Goal: Find specific page/section: Find specific page/section

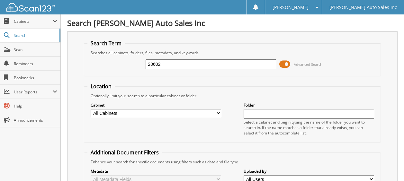
type input "20602"
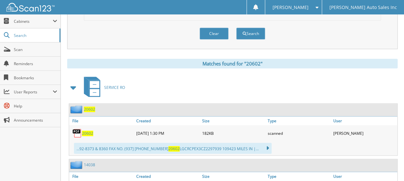
scroll to position [257, 0]
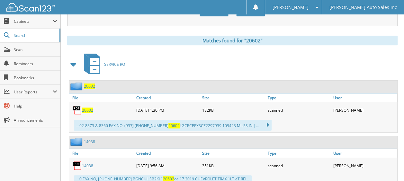
click at [84, 108] on span "20602" at bounding box center [87, 110] width 11 height 5
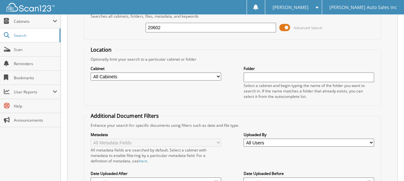
scroll to position [0, 0]
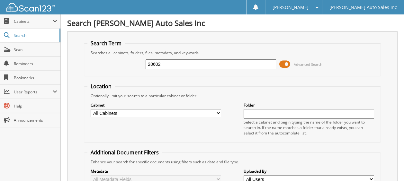
click at [175, 57] on div "20602 Advanced Search" at bounding box center [232, 64] width 290 height 17
click at [175, 63] on input "20602" at bounding box center [211, 64] width 131 height 10
type input "20624"
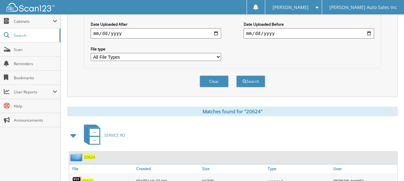
scroll to position [225, 0]
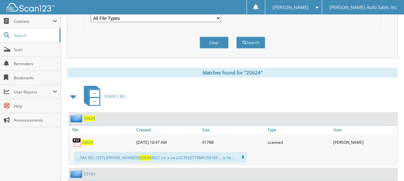
click at [88, 140] on span "20624" at bounding box center [87, 142] width 11 height 5
